Goal: Task Accomplishment & Management: Manage account settings

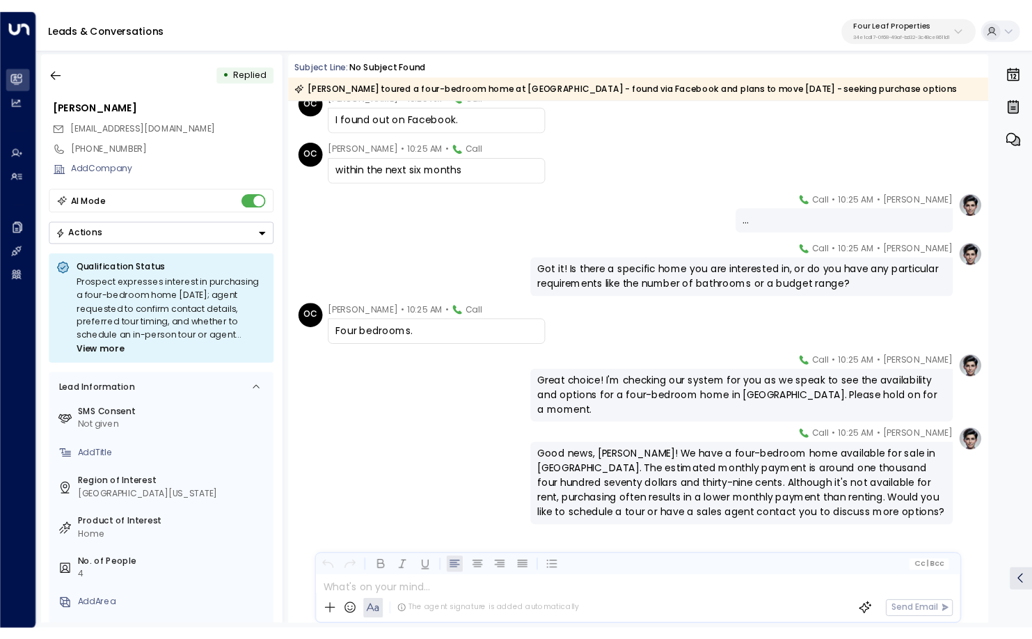
scroll to position [339, 0]
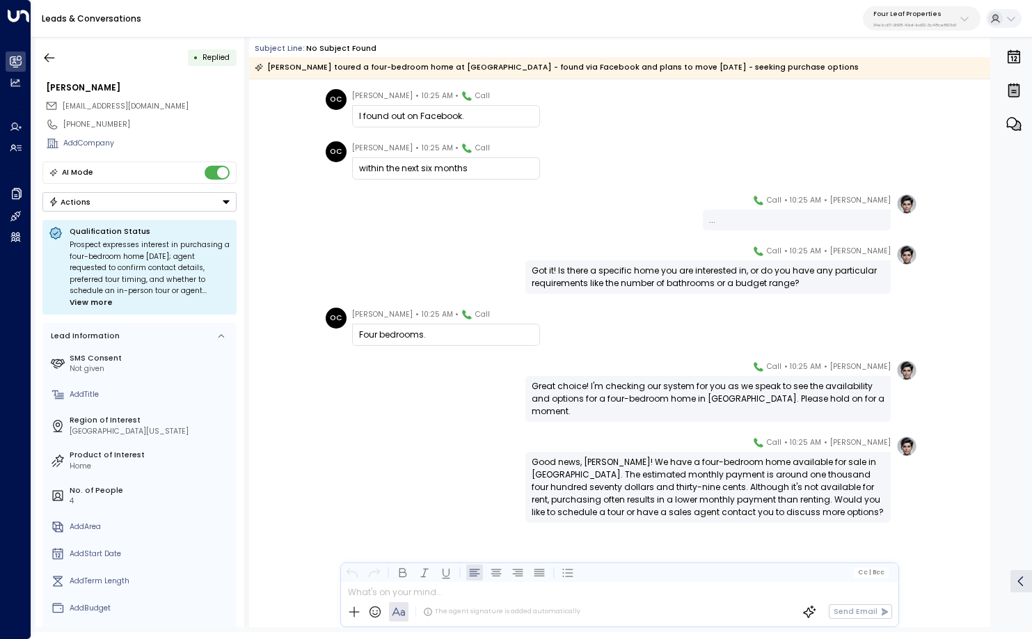
click at [652, 227] on div "Katie Olson • 10:25 AM • Call ..." at bounding box center [619, 212] width 595 height 37
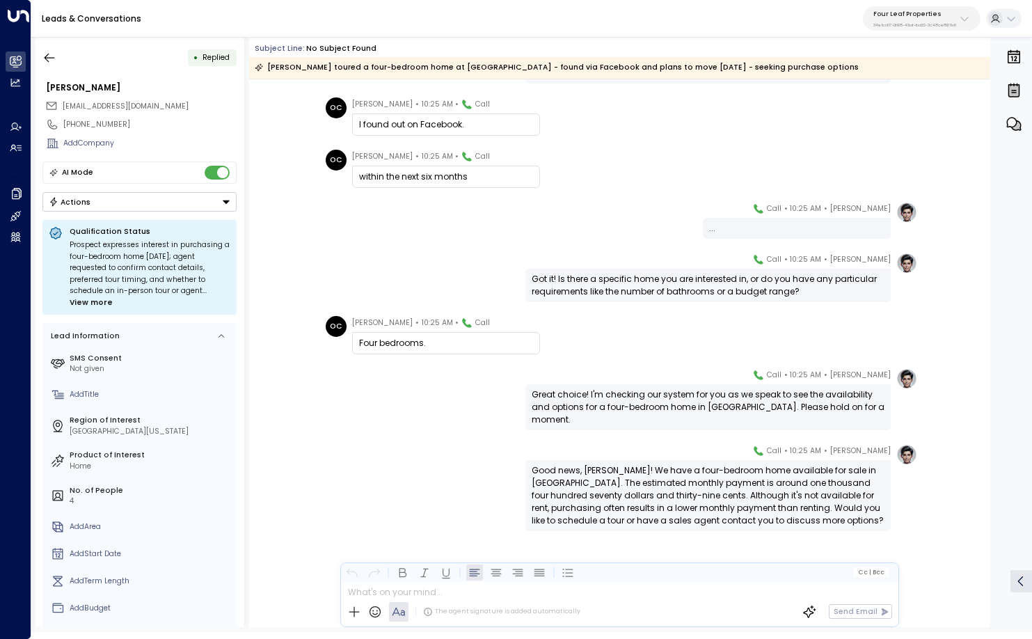
click at [494, 147] on div "Sep 06, 10 days ago OC Otto Cordova • 10:25 AM • Call Summerhill Village. My na…" at bounding box center [619, 192] width 741 height 887
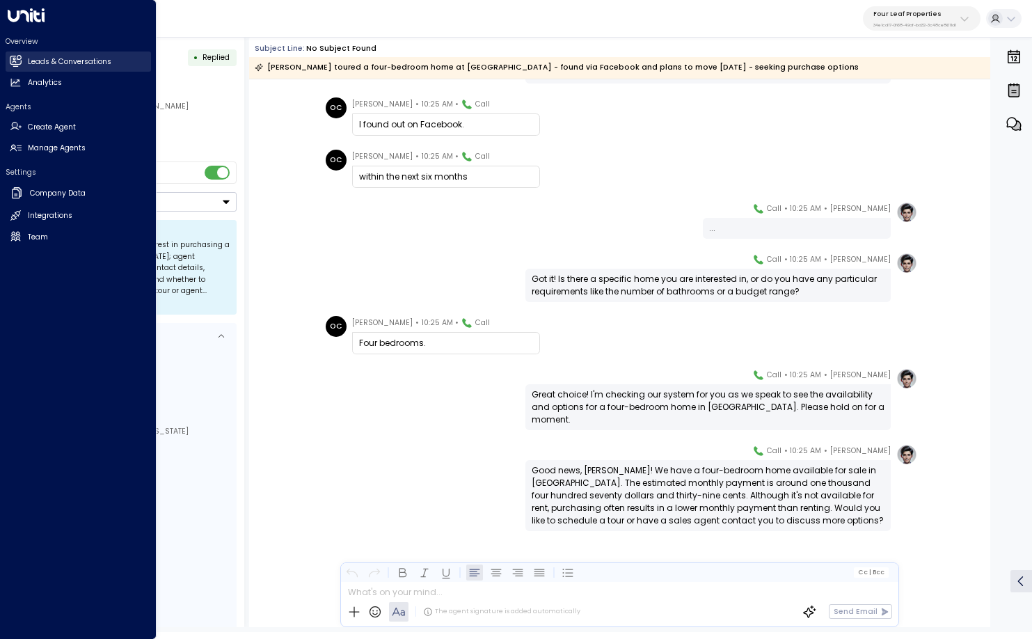
click at [15, 57] on icon at bounding box center [15, 60] width 11 height 8
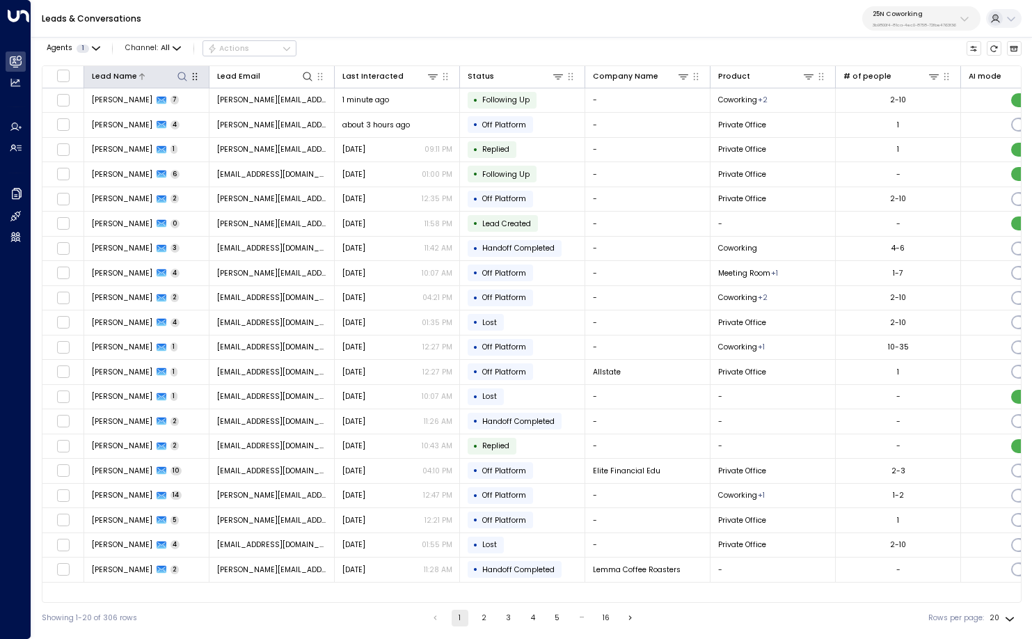
click at [181, 71] on icon at bounding box center [182, 76] width 11 height 11
click at [329, 32] on div "Leads & Conversations 25N Coworking 3b9800f4-81ca-4ec0-8758-72fbe4763f36" at bounding box center [531, 19] width 1001 height 38
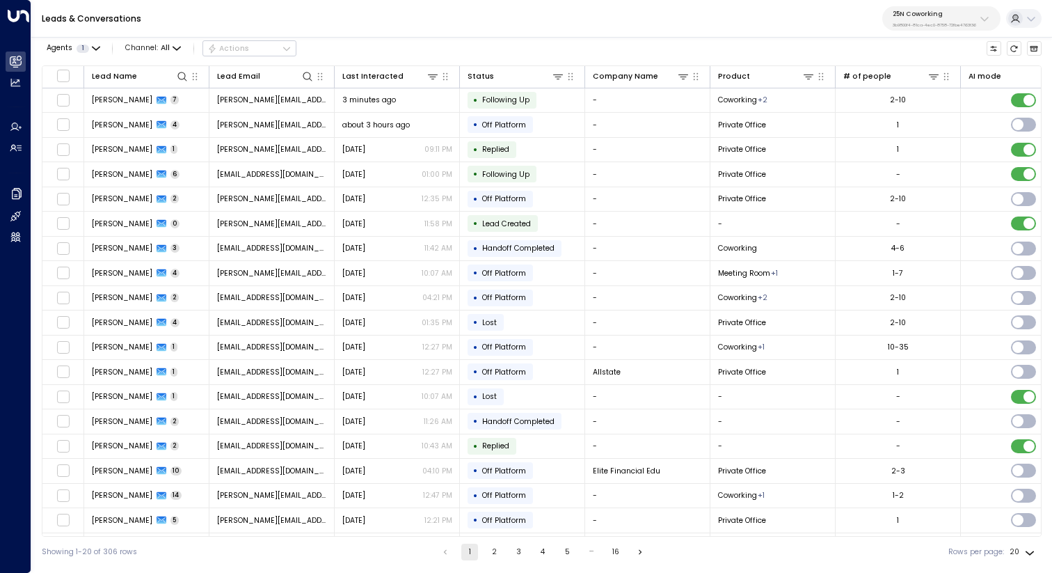
click at [950, 17] on p "25N Coworking" at bounding box center [935, 14] width 84 height 8
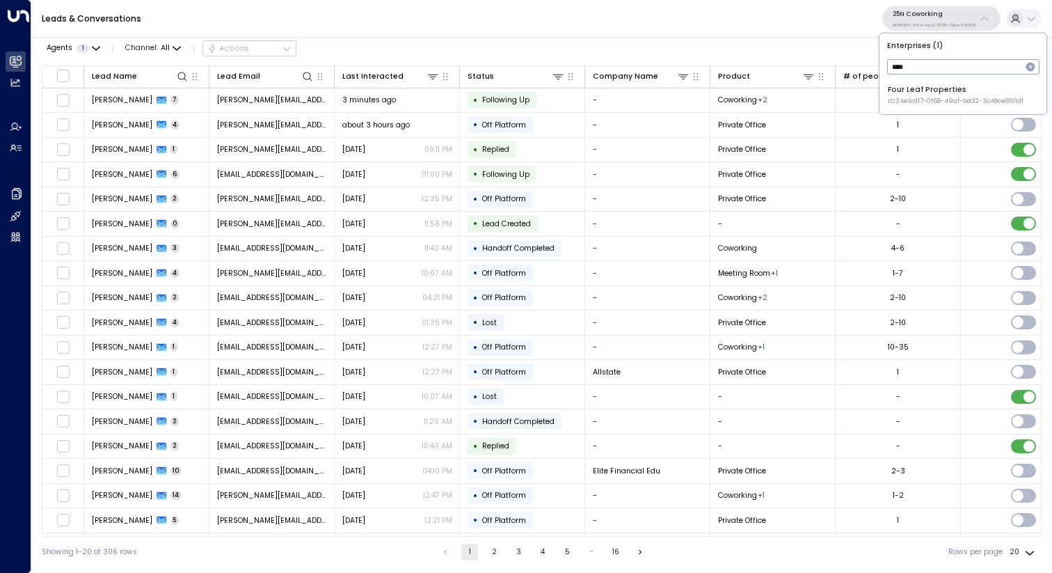
type input "****"
click at [917, 109] on li "Four Leaf Properties ID: 34e1cd17-0f68-49af-bd32-3c48ce8611d1" at bounding box center [963, 95] width 159 height 30
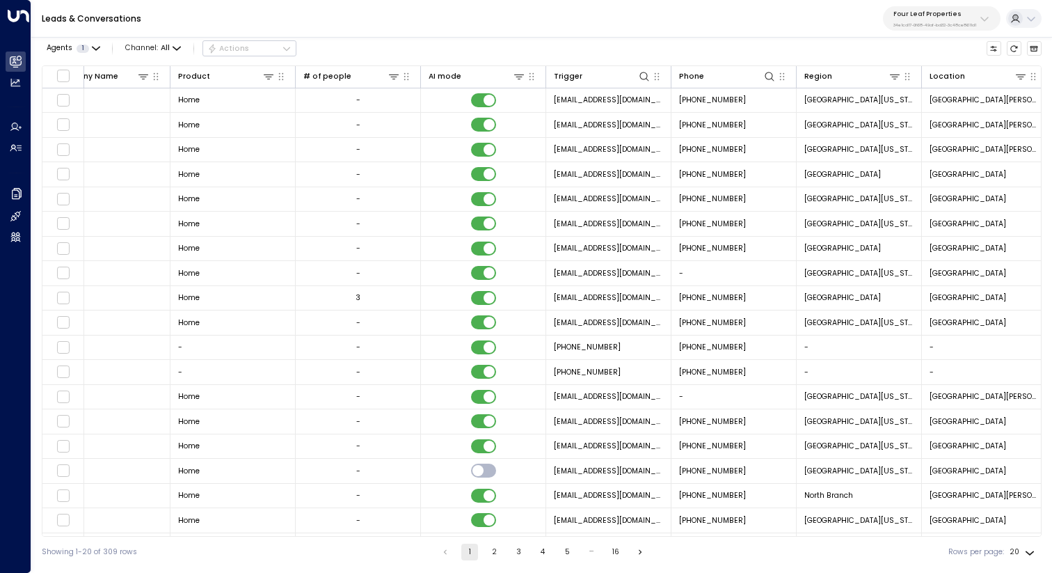
scroll to position [0, 553]
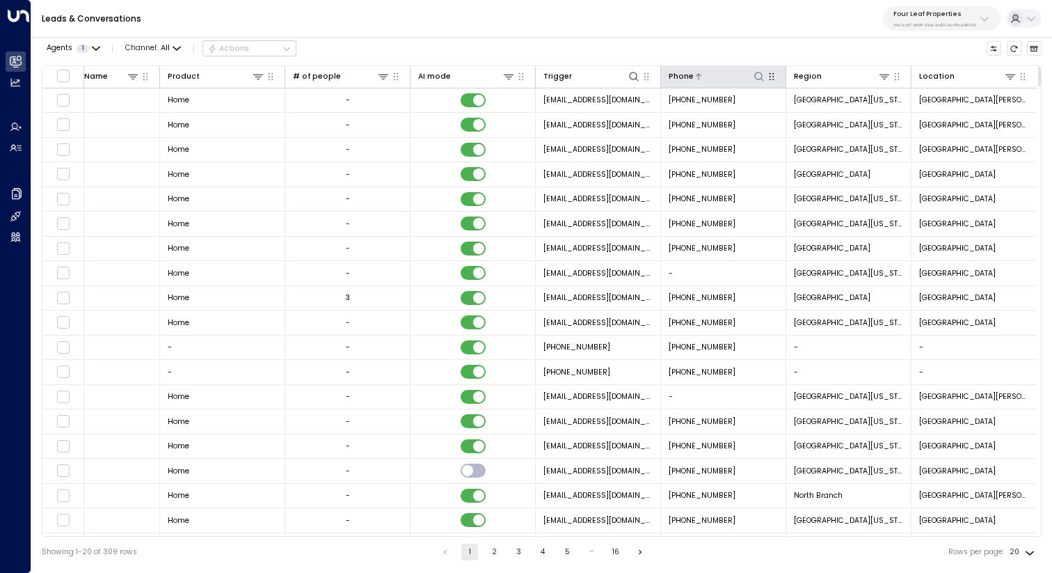
click at [758, 76] on icon at bounding box center [759, 76] width 11 height 11
type input "**********"
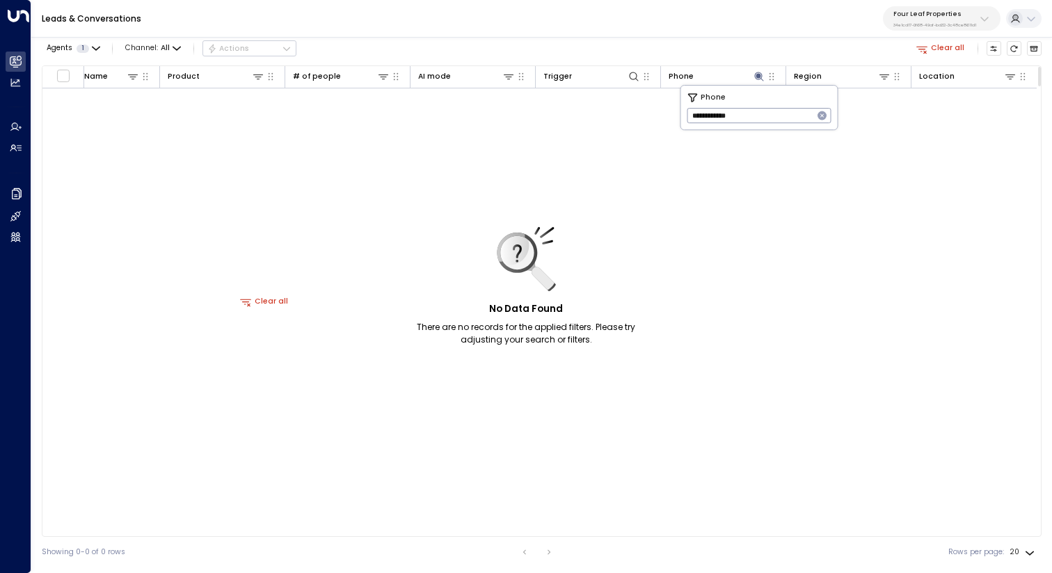
scroll to position [0, 550]
click at [826, 117] on icon "button" at bounding box center [822, 115] width 9 height 9
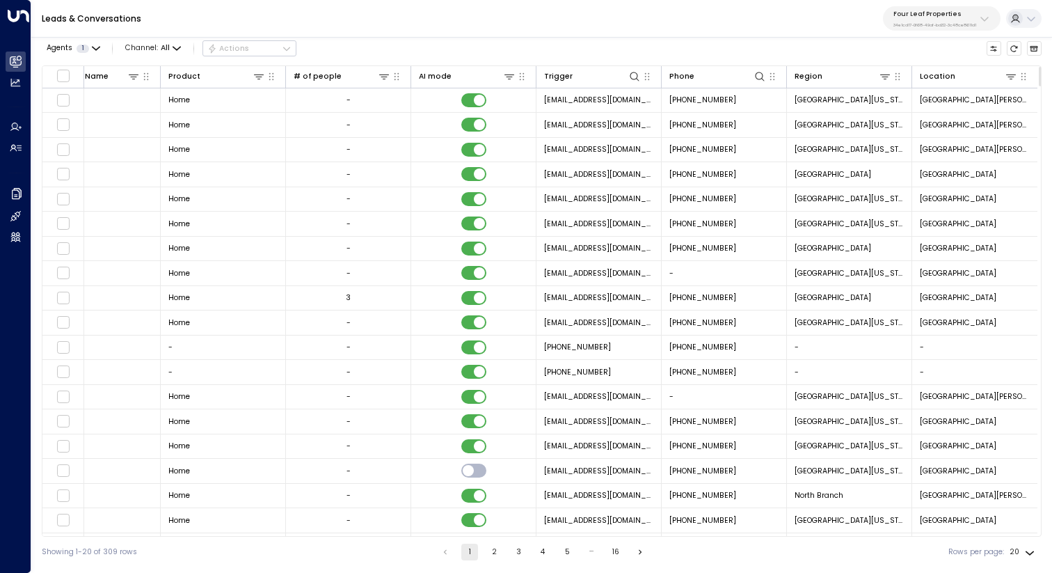
drag, startPoint x: 518, startPoint y: 537, endPoint x: 503, endPoint y: 536, distance: 14.7
click at [503, 537] on div "Showing 1-20 of 309 rows 1 2 3 4 5 … 16 Rows per page: 20 **" at bounding box center [542, 552] width 1000 height 31
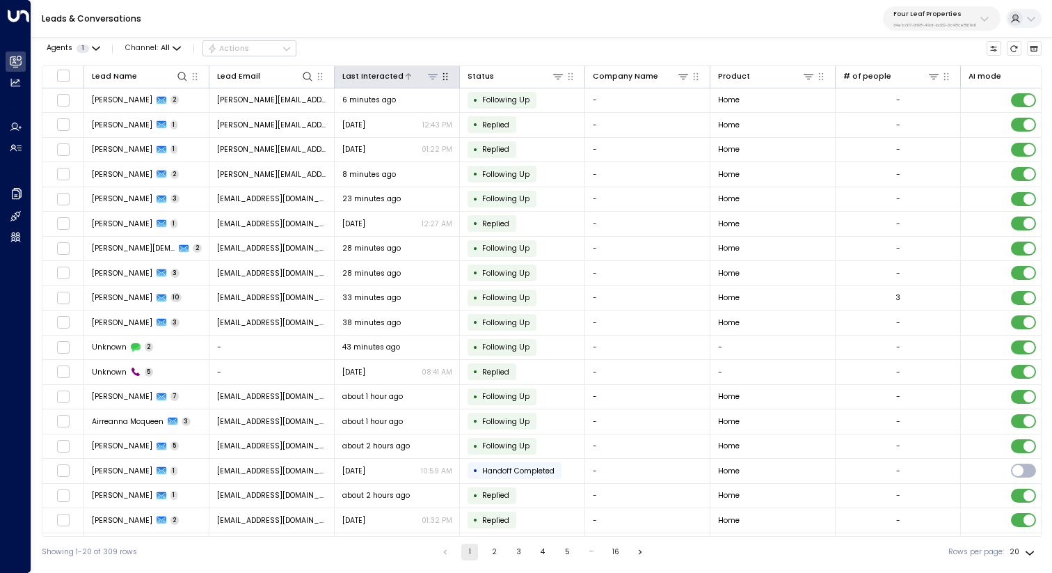
click at [423, 78] on div at bounding box center [422, 76] width 36 height 13
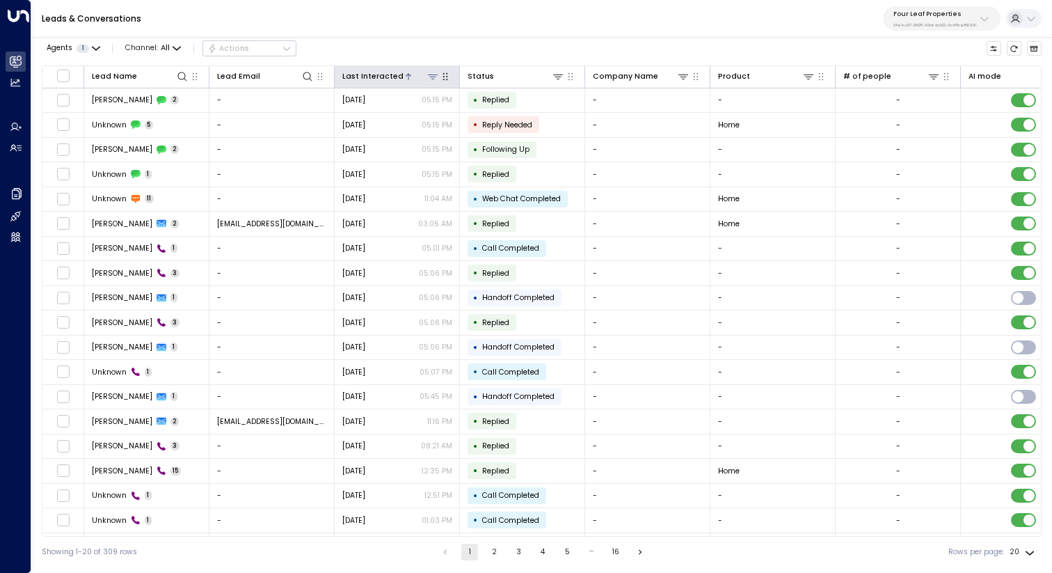
click at [409, 79] on div at bounding box center [422, 76] width 36 height 13
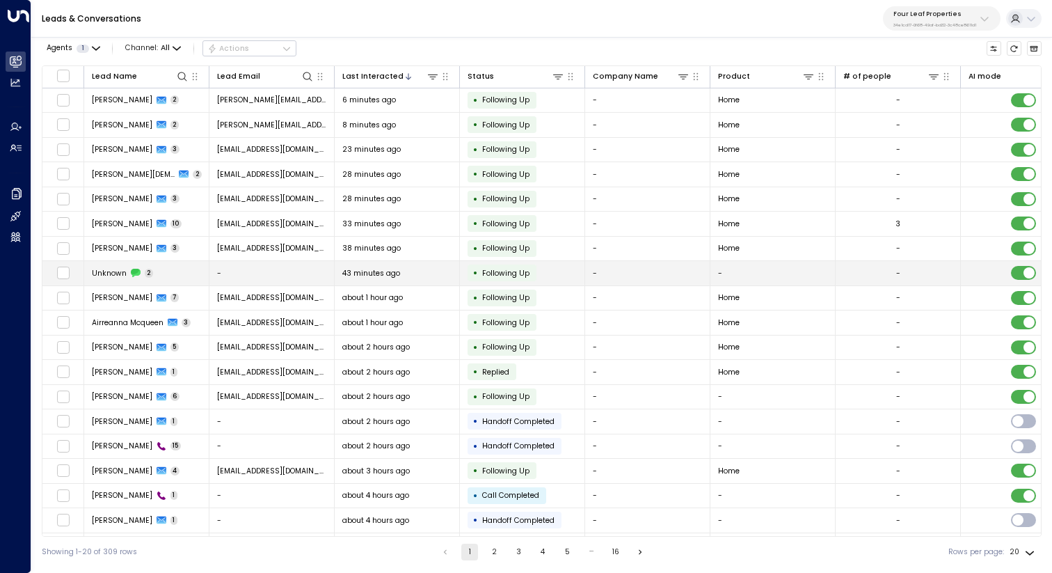
scroll to position [49, 0]
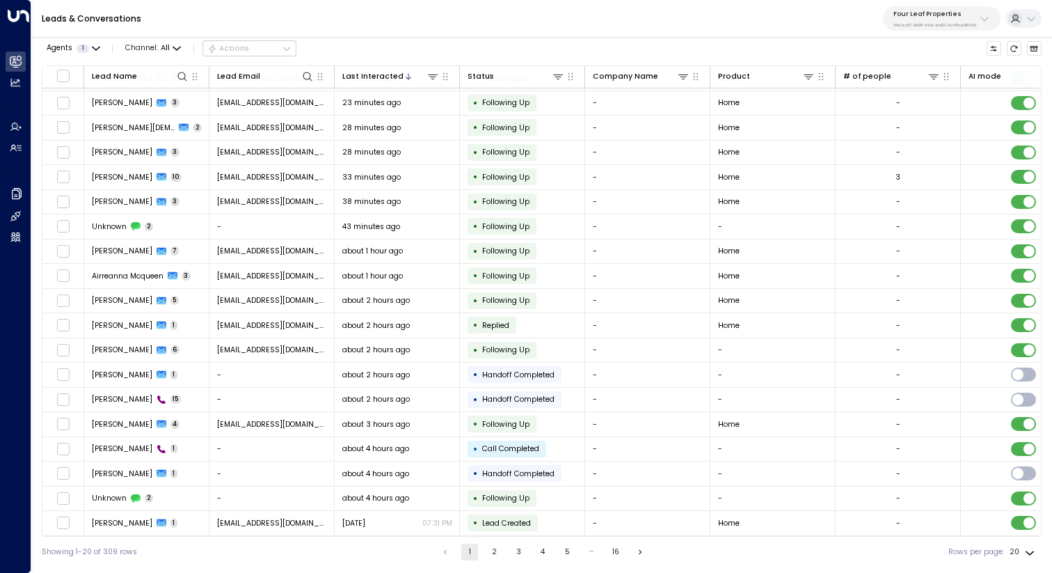
click at [488, 548] on button "2" at bounding box center [494, 552] width 17 height 17
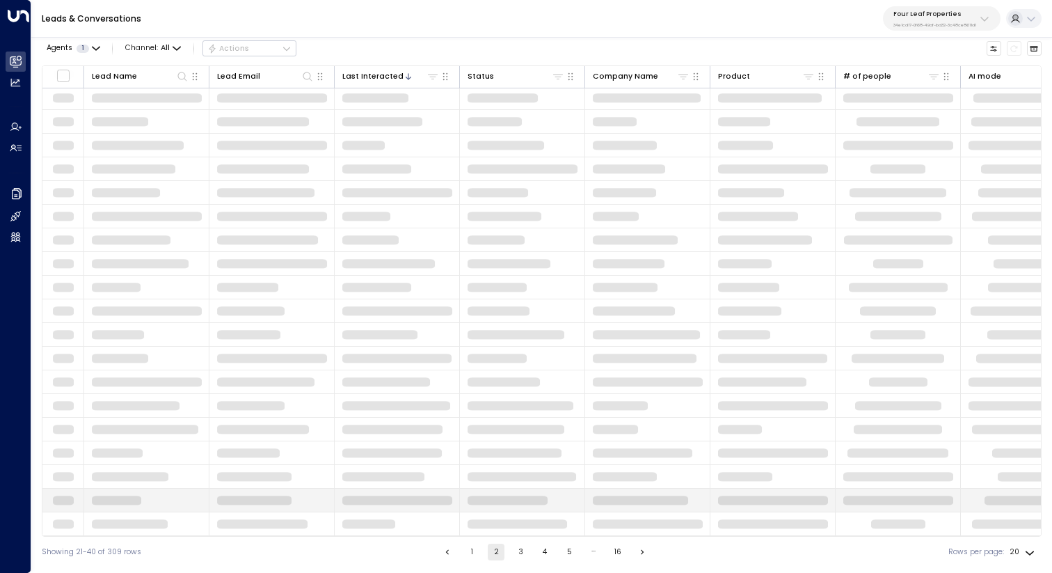
scroll to position [49, 0]
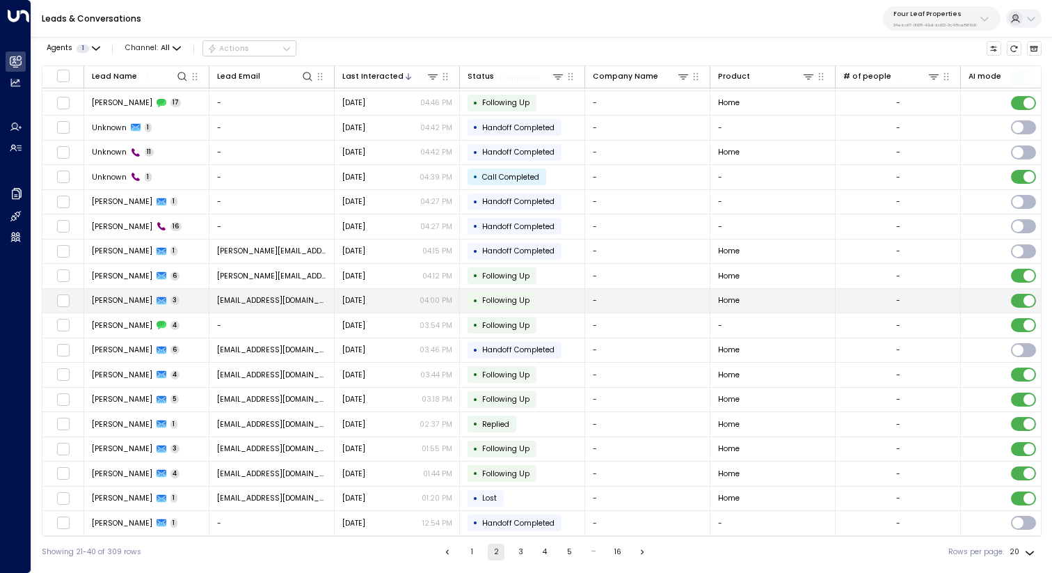
click at [193, 299] on td "Tracy Snyder 3" at bounding box center [146, 301] width 125 height 24
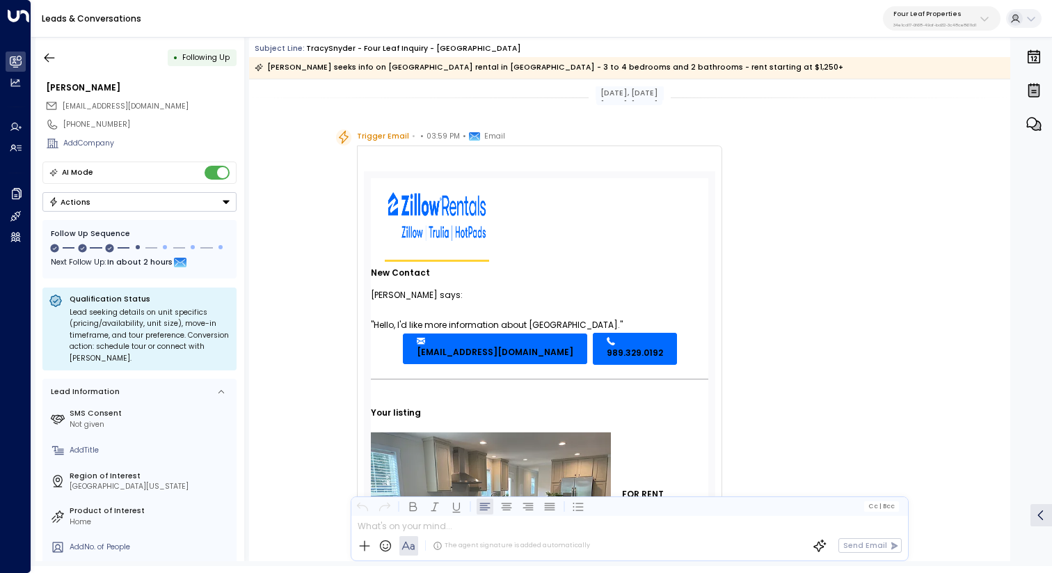
scroll to position [8, 0]
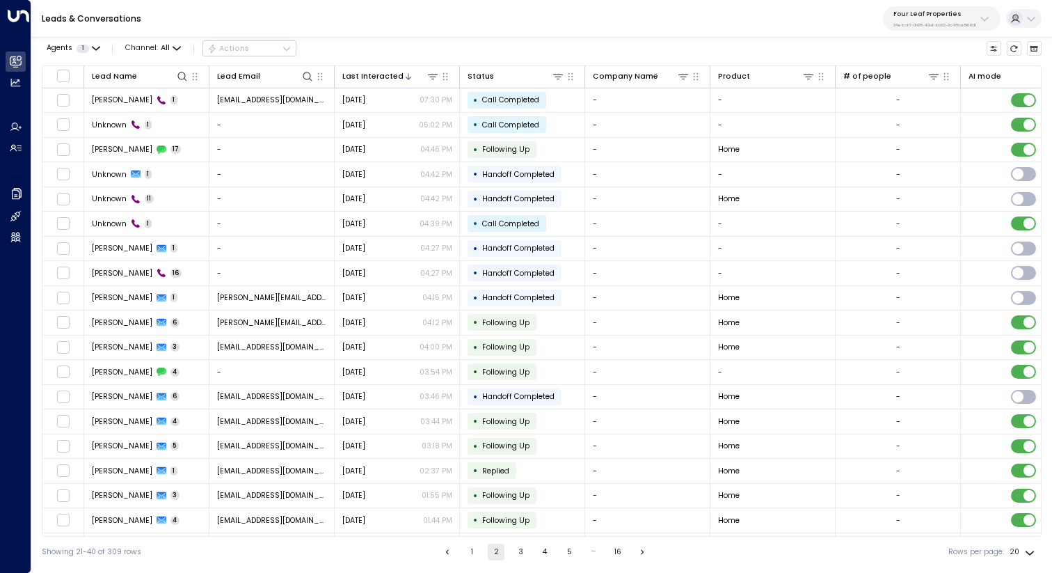
click at [512, 551] on button "3" at bounding box center [520, 552] width 17 height 17
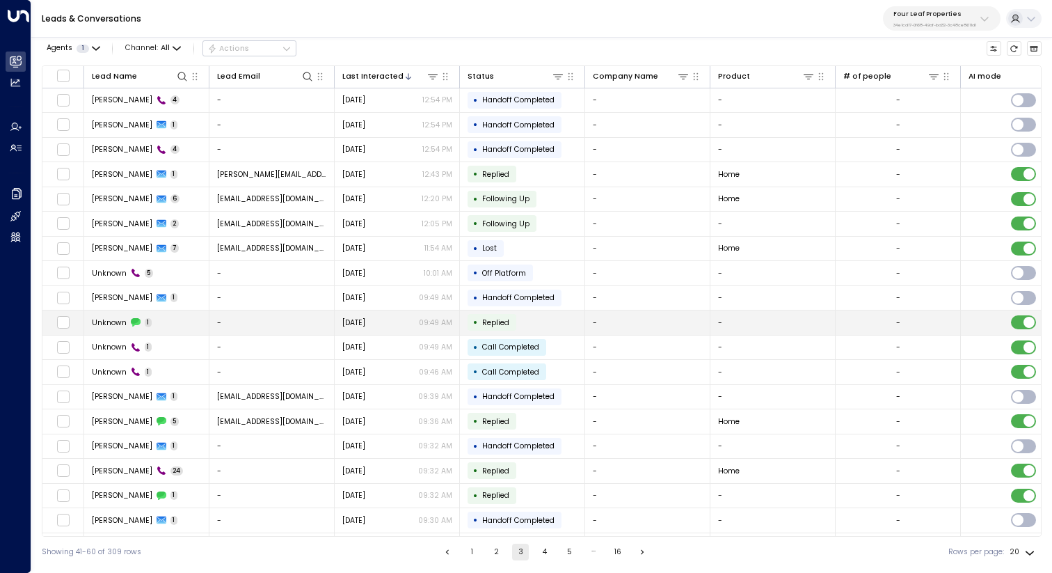
scroll to position [49, 0]
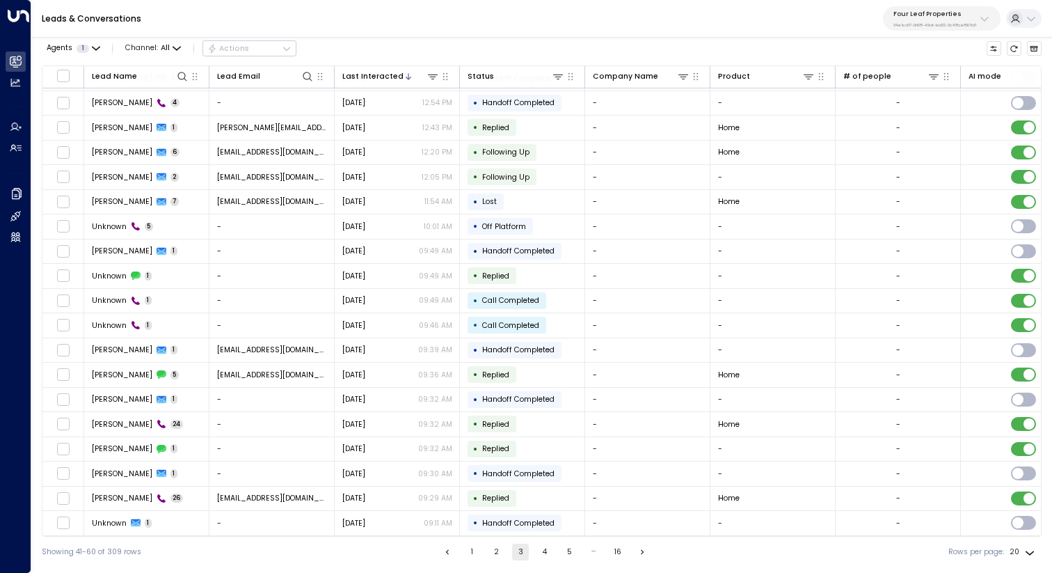
drag, startPoint x: 526, startPoint y: 544, endPoint x: 535, endPoint y: 548, distance: 9.3
click at [527, 544] on li "3" at bounding box center [521, 552] width 18 height 17
click at [540, 549] on button "4" at bounding box center [545, 552] width 17 height 17
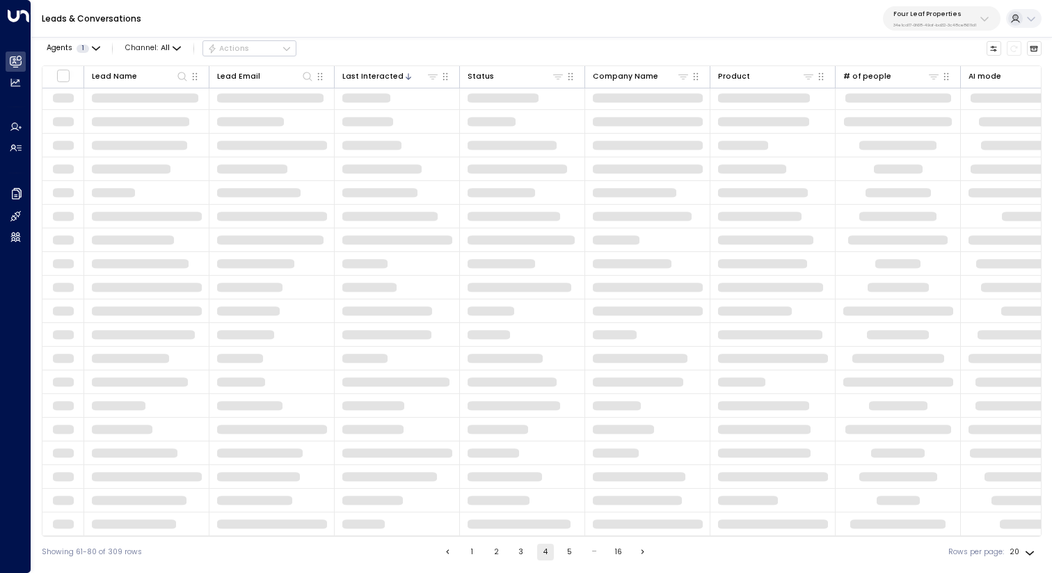
scroll to position [49, 0]
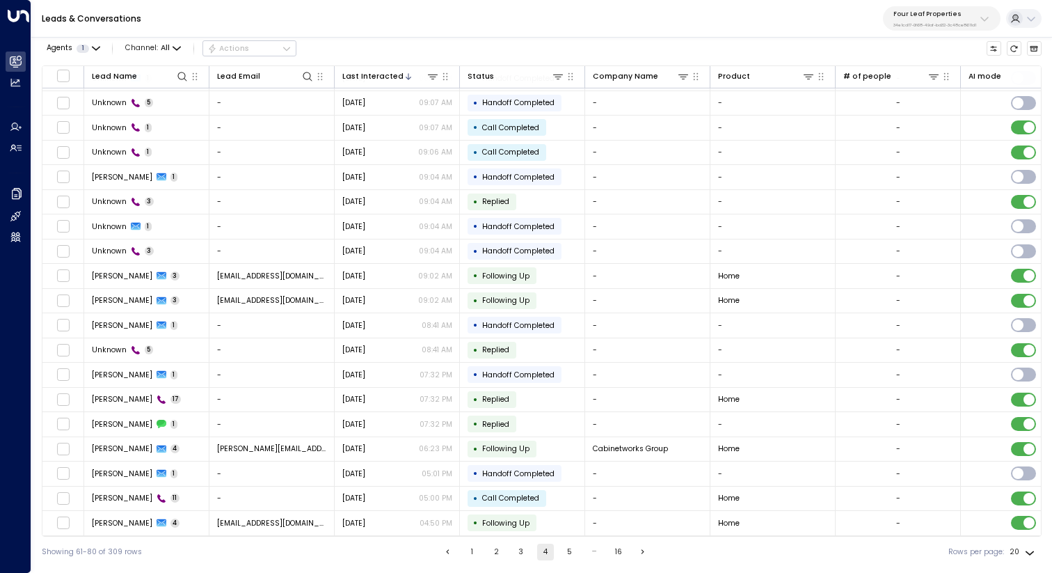
click at [569, 546] on button "5" at bounding box center [570, 552] width 17 height 17
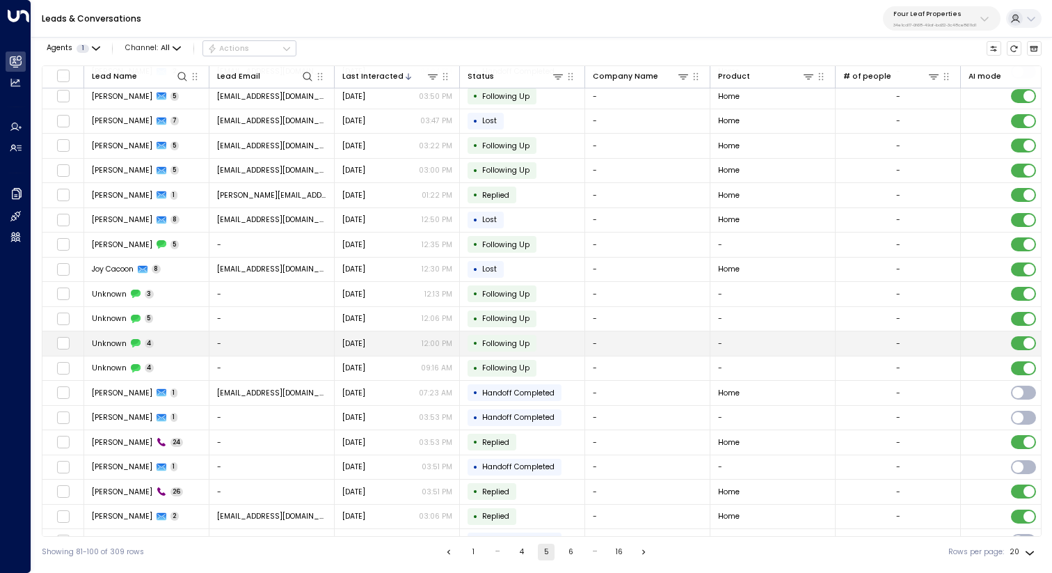
scroll to position [49, 0]
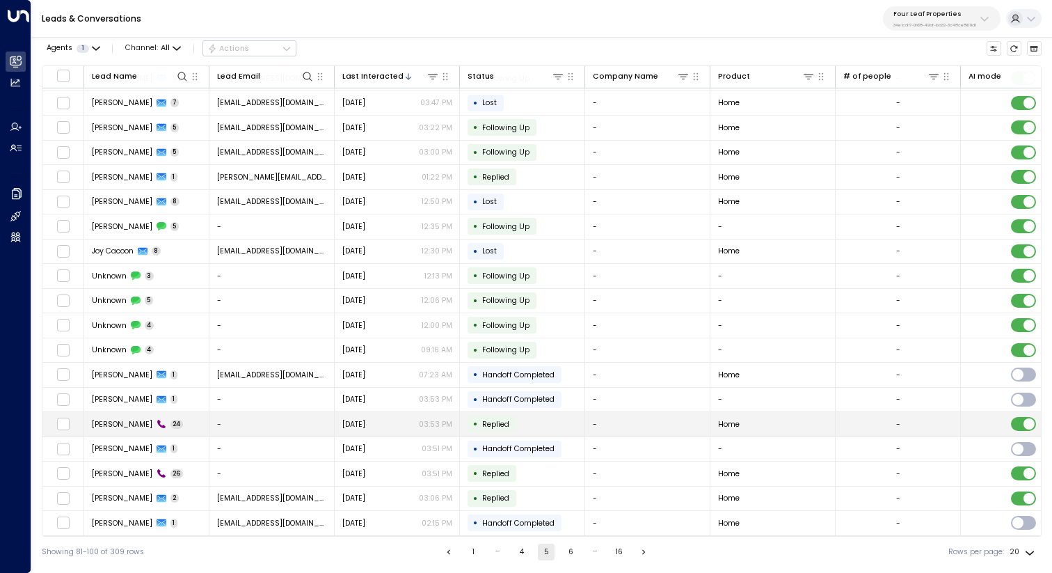
click at [99, 421] on span "Tracy" at bounding box center [122, 424] width 61 height 10
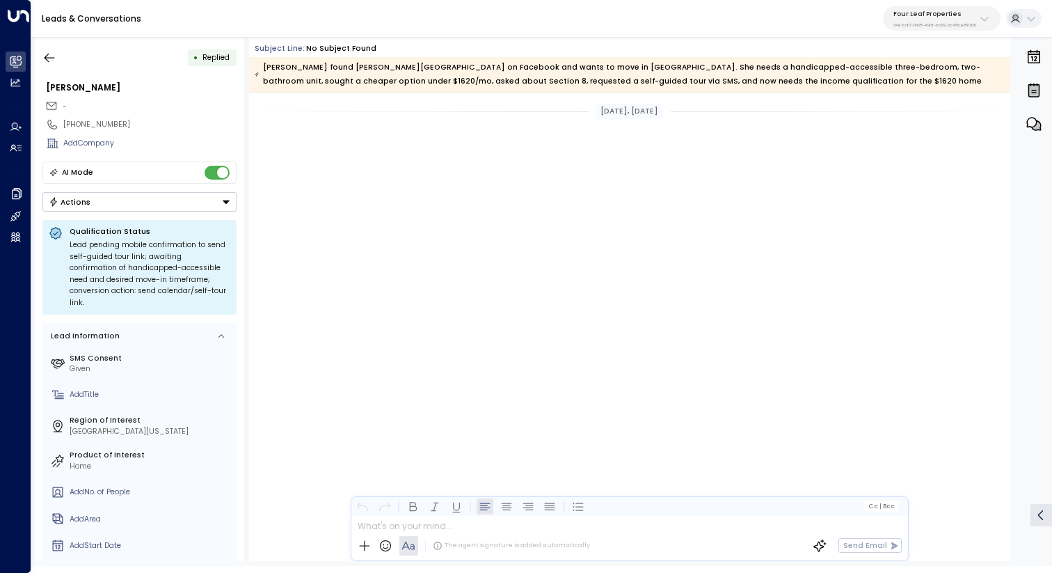
scroll to position [2937, 0]
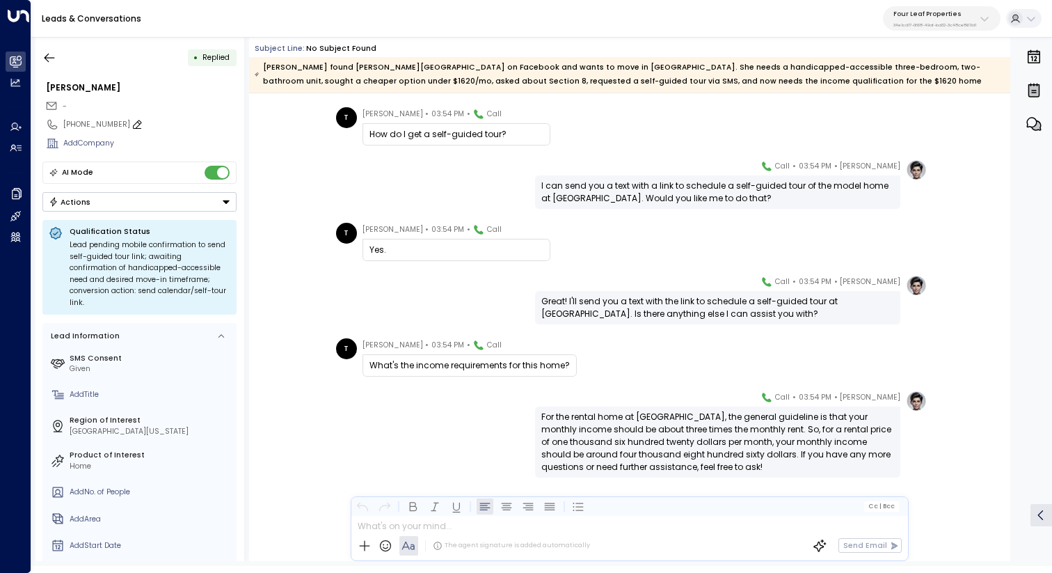
click at [77, 123] on div "+19893290392" at bounding box center [149, 124] width 173 height 11
click at [77, 123] on input "**********" at bounding box center [148, 124] width 170 height 11
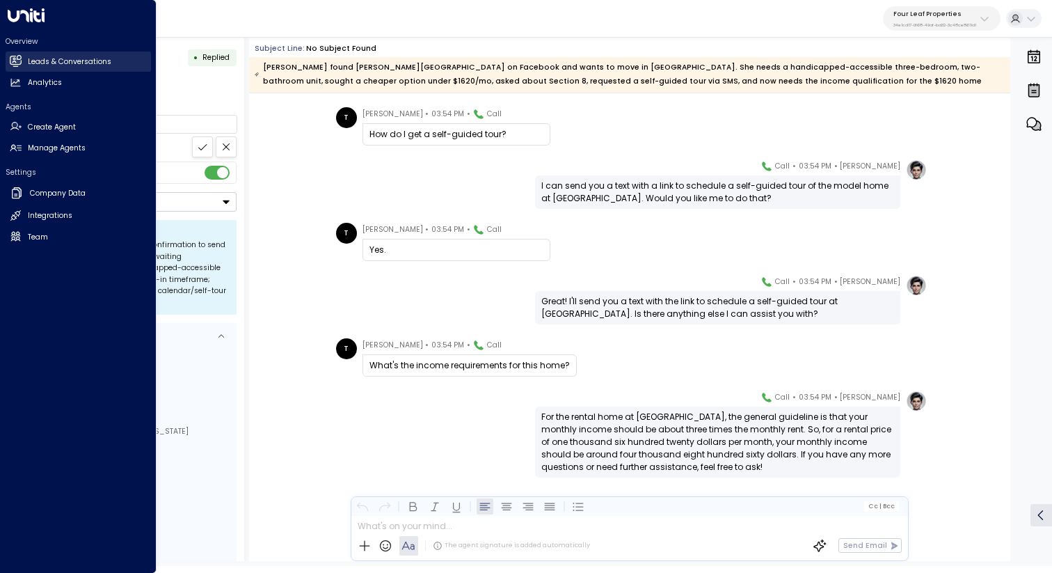
click at [10, 63] on icon at bounding box center [16, 61] width 12 height 12
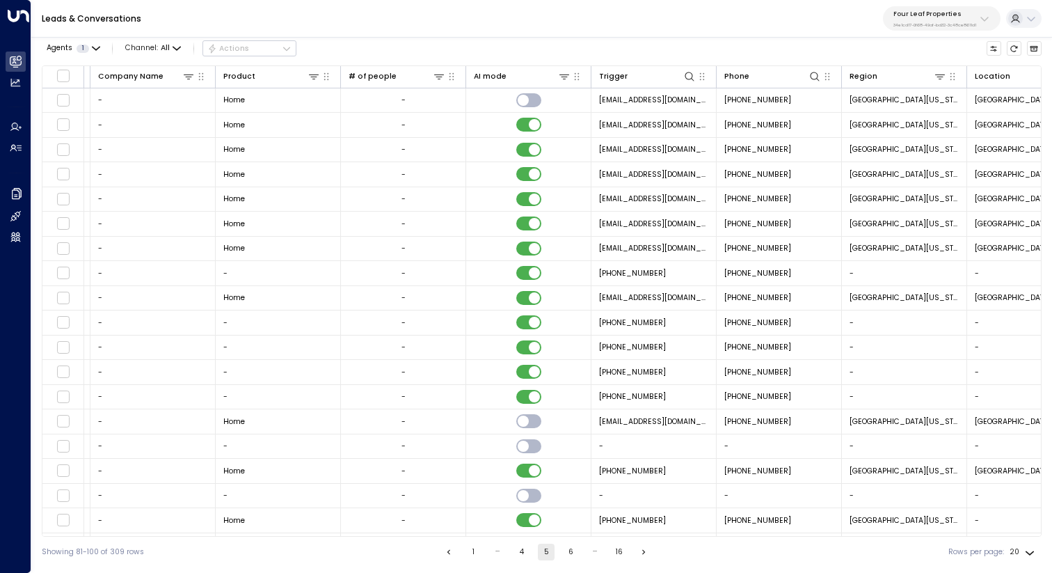
scroll to position [0, 501]
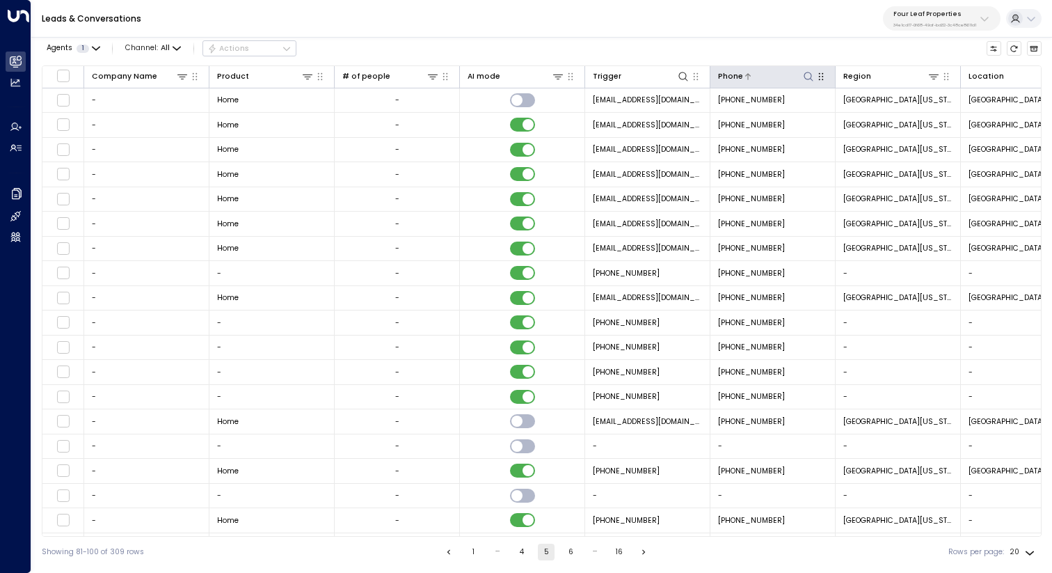
click at [805, 74] on icon at bounding box center [808, 76] width 11 height 11
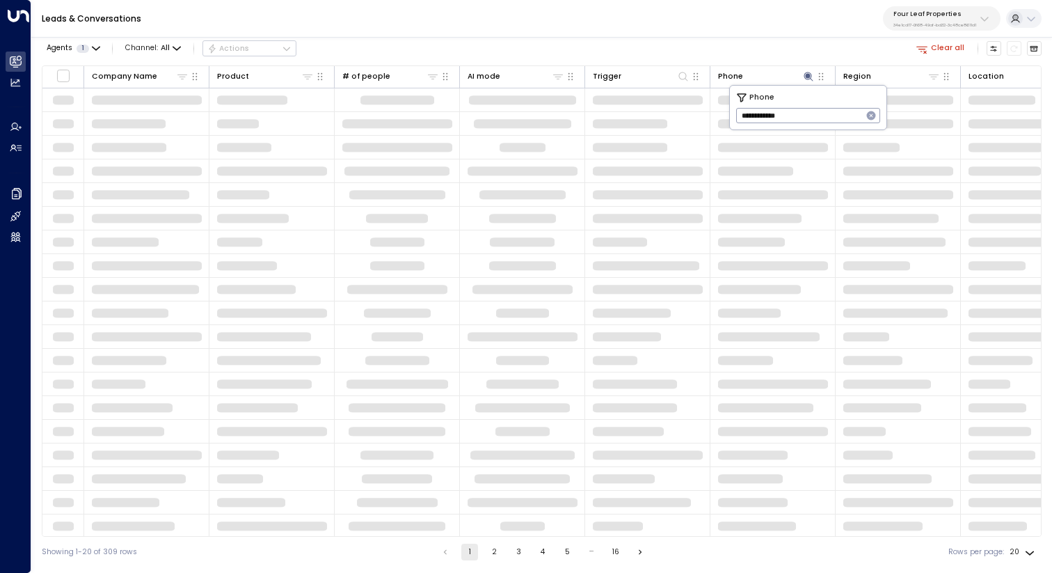
type input "**********"
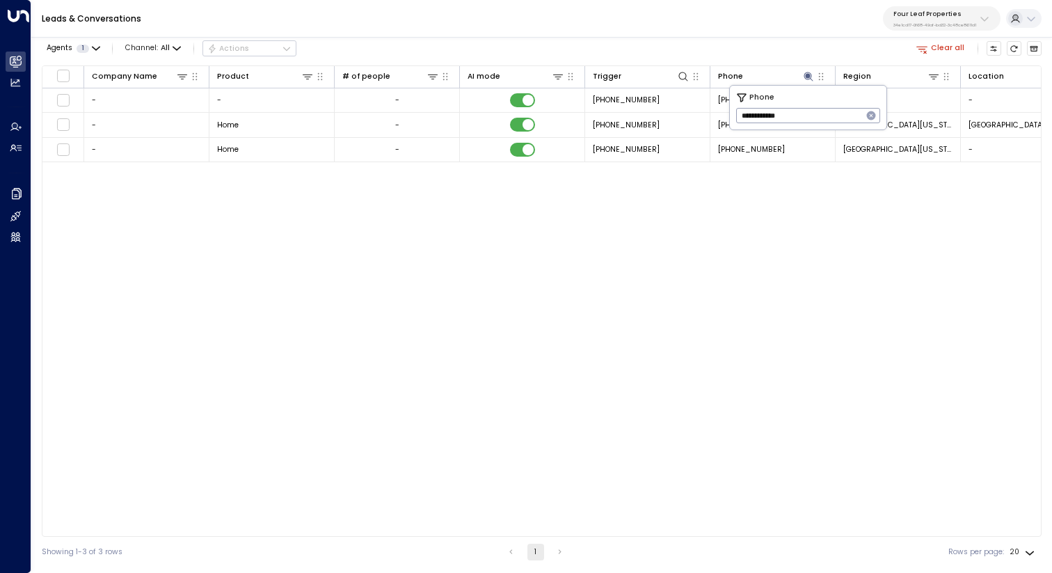
click at [666, 40] on div "Agents 1 Channel: All Actions Clear all" at bounding box center [542, 49] width 1000 height 24
drag, startPoint x: 578, startPoint y: 532, endPoint x: 468, endPoint y: 536, distance: 110.0
click at [468, 536] on div "Lead Name Lead Email Last Interacted Status Company Name Product # of people AI…" at bounding box center [542, 300] width 1000 height 471
drag, startPoint x: 529, startPoint y: 532, endPoint x: 425, endPoint y: 537, distance: 103.9
click at [425, 537] on div "Agents 1 Channel: All Actions Clear all Lead Name Lead Email Last Interacted St…" at bounding box center [542, 299] width 1000 height 536
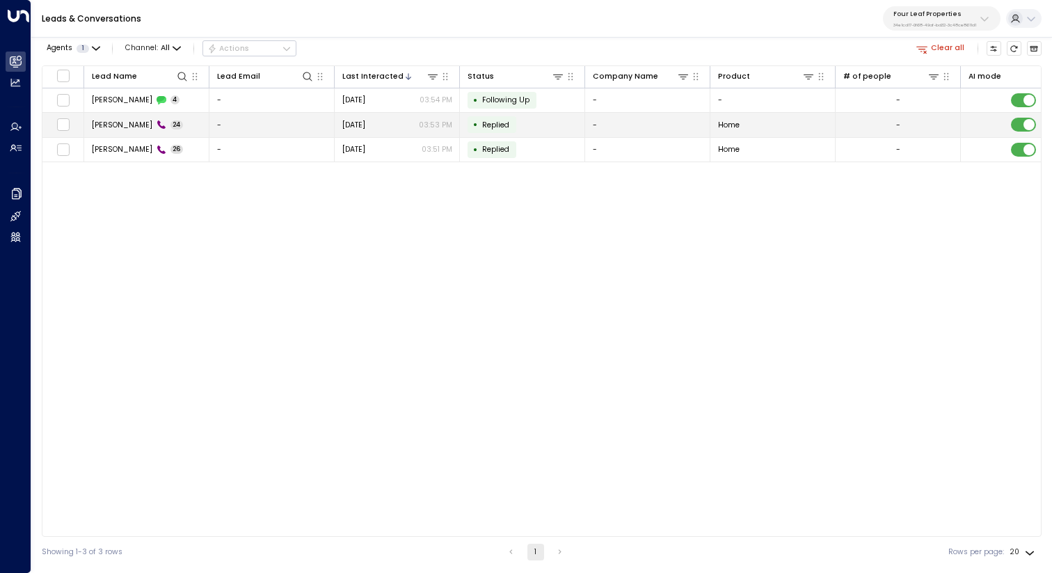
click at [111, 117] on td "Tracy 24" at bounding box center [146, 125] width 125 height 24
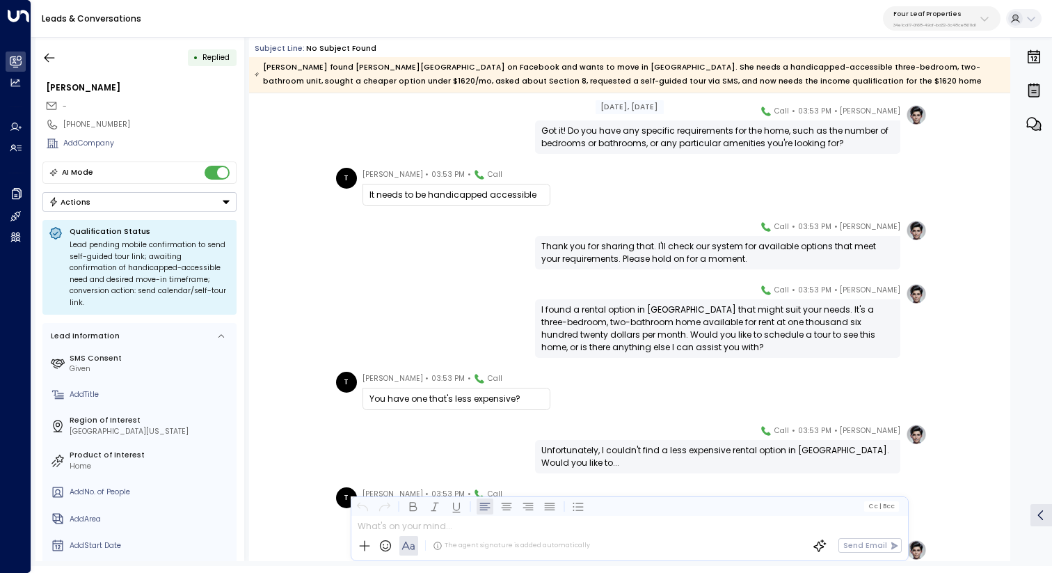
scroll to position [364, 0]
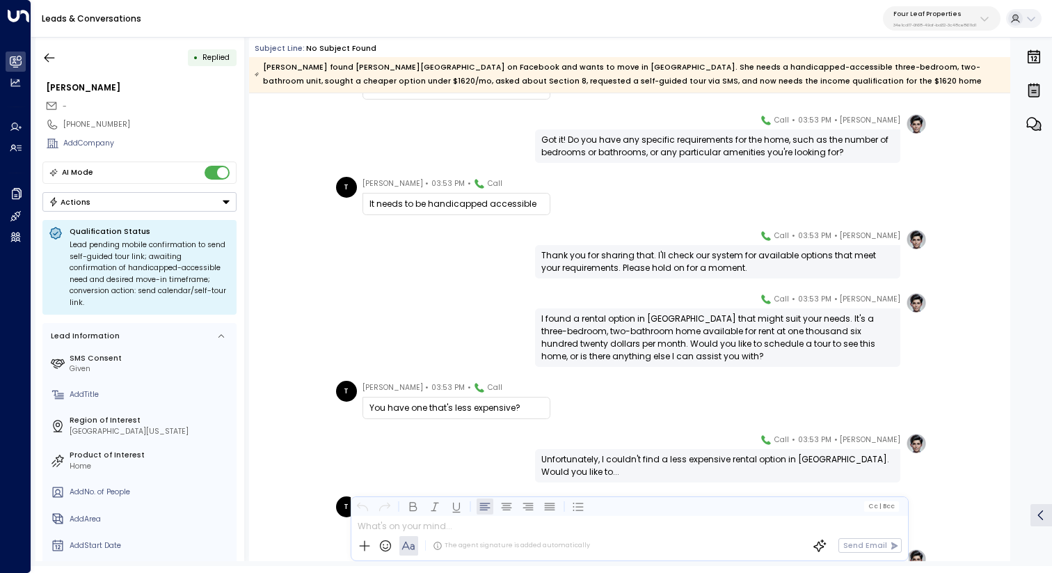
click at [551, 254] on div "Thank you for sharing that. I'll check our system for available options that me…" at bounding box center [718, 261] width 353 height 25
drag, startPoint x: 654, startPoint y: 253, endPoint x: 896, endPoint y: 253, distance: 241.5
click at [896, 253] on div "Thank you for sharing that. I'll check our system for available options that me…" at bounding box center [717, 261] width 365 height 33
copy div "I'll check our system for available options that meet your"
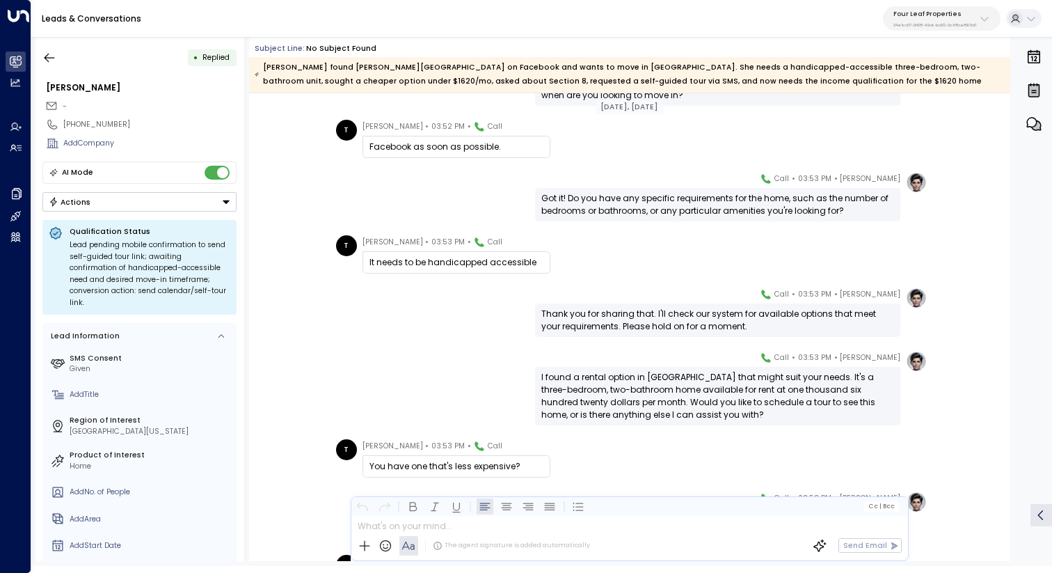
scroll to position [279, 0]
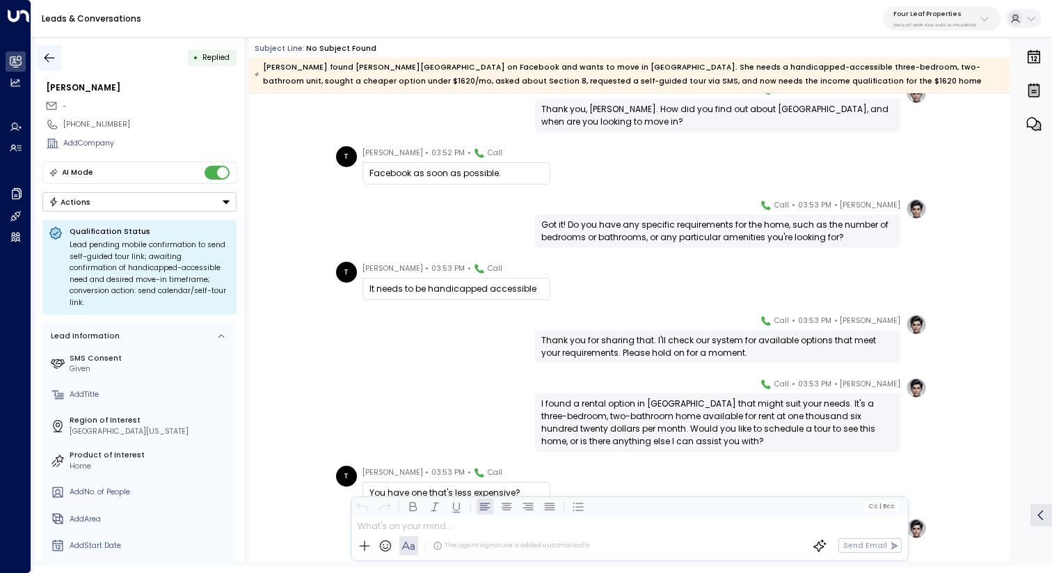
click at [49, 57] on icon "button" at bounding box center [50, 57] width 10 height 9
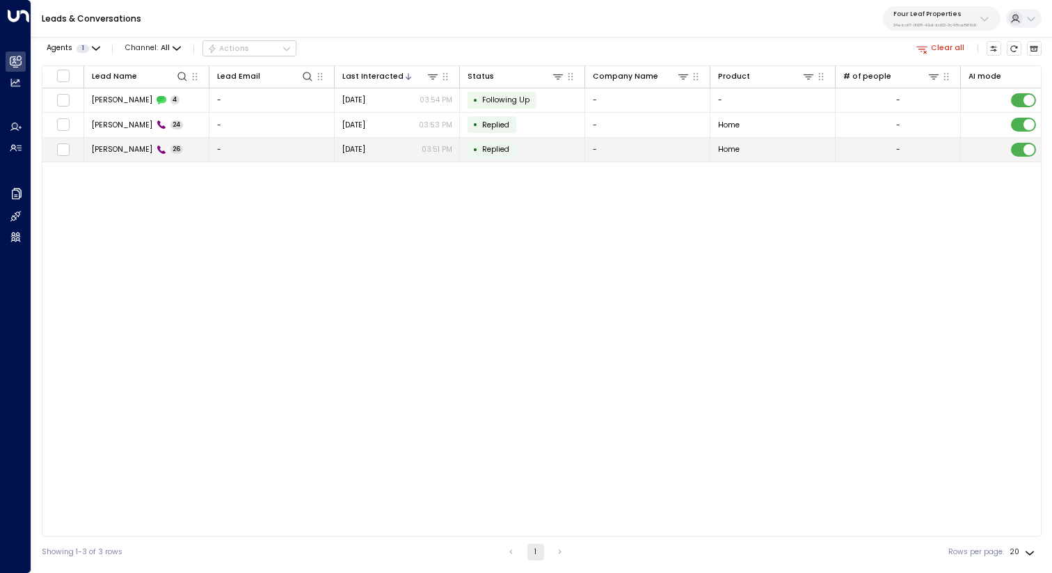
click at [223, 145] on td "-" at bounding box center [272, 150] width 125 height 24
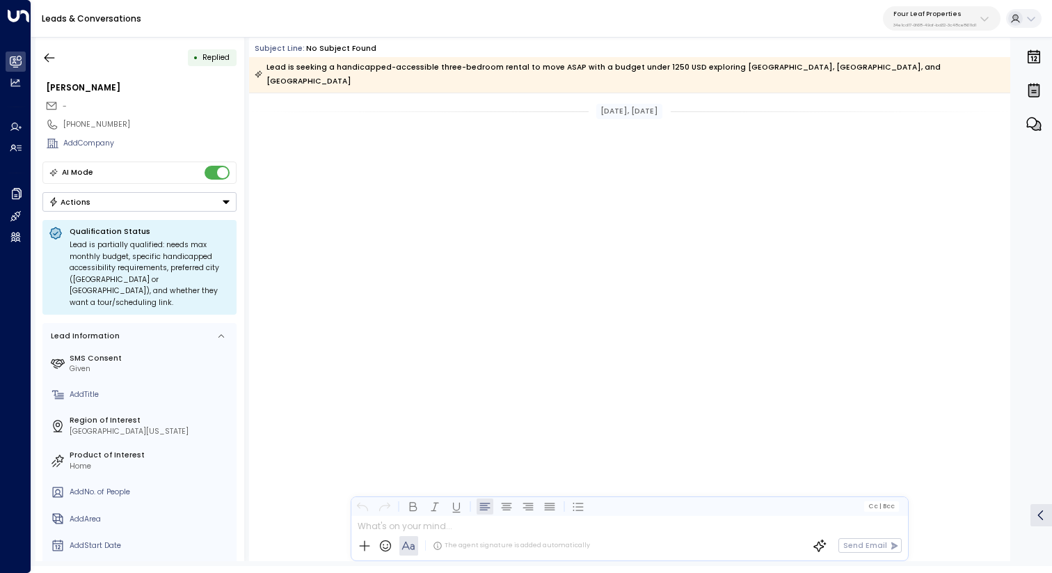
scroll to position [3624, 0]
